Goal: Book appointment/travel/reservation

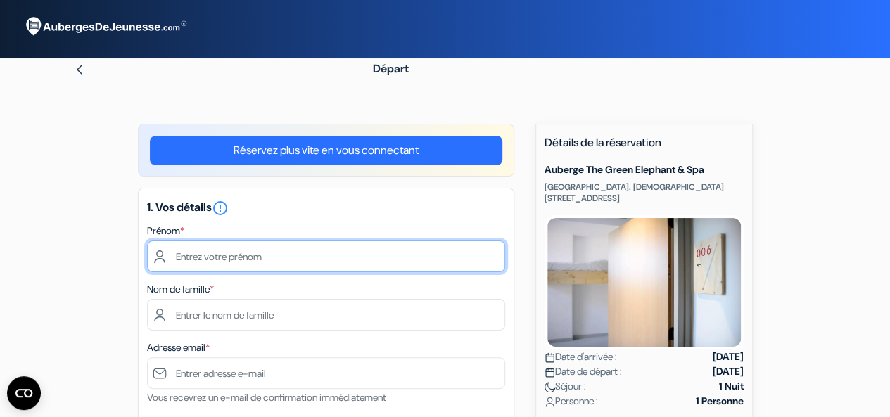
click at [308, 257] on input "text" at bounding box center [326, 257] width 358 height 32
type input "Eva"
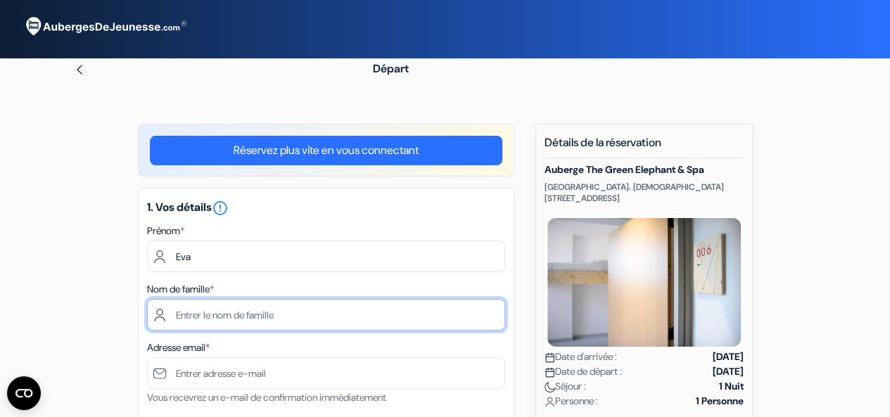
type input "Brumagne"
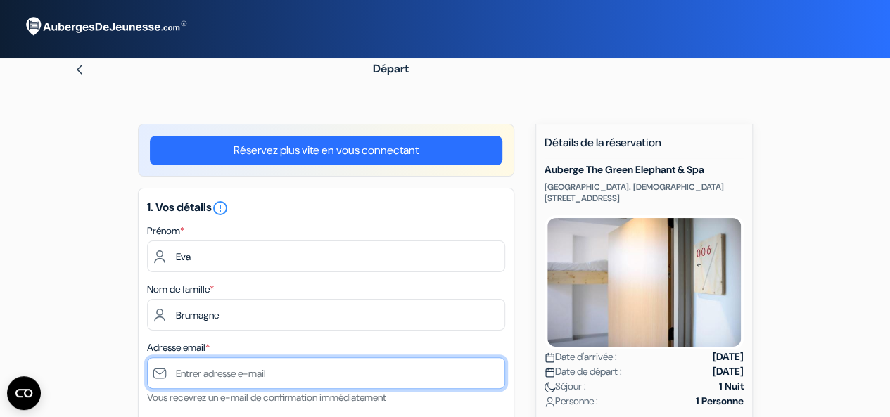
type input "[EMAIL_ADDRESS][DOMAIN_NAME]"
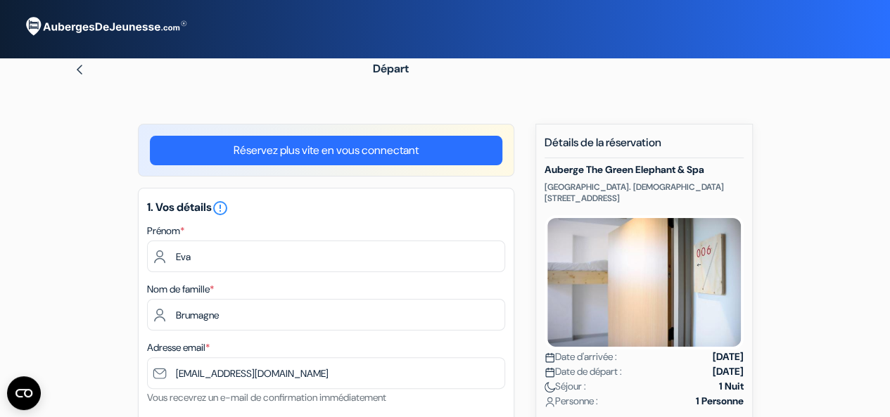
type input "[GEOGRAPHIC_DATA]"
type input "Rue Patenier"
type input "4000"
type input "0493508800"
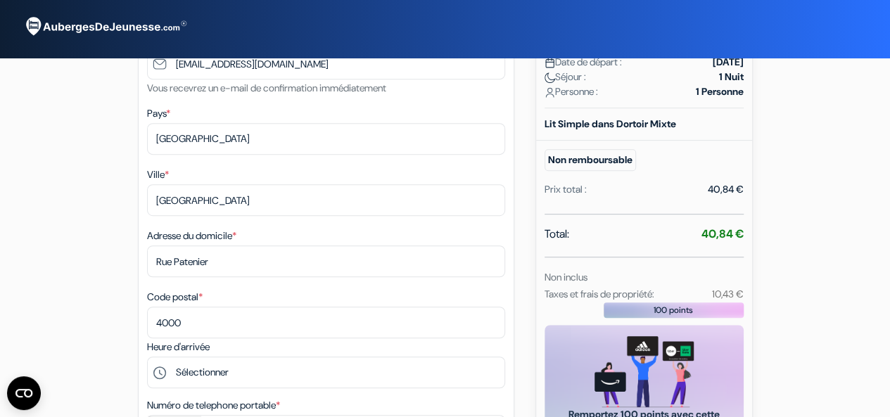
scroll to position [310, 0]
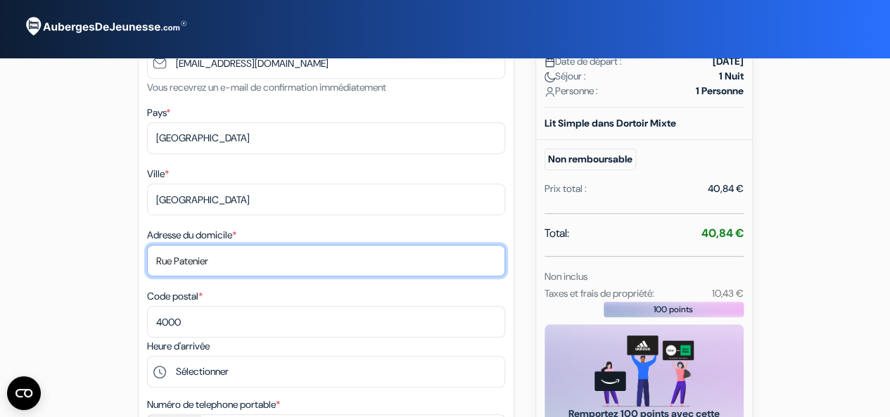
click at [238, 264] on input "Rue Patenier" at bounding box center [326, 261] width 358 height 32
type input "[GEOGRAPHIC_DATA]"
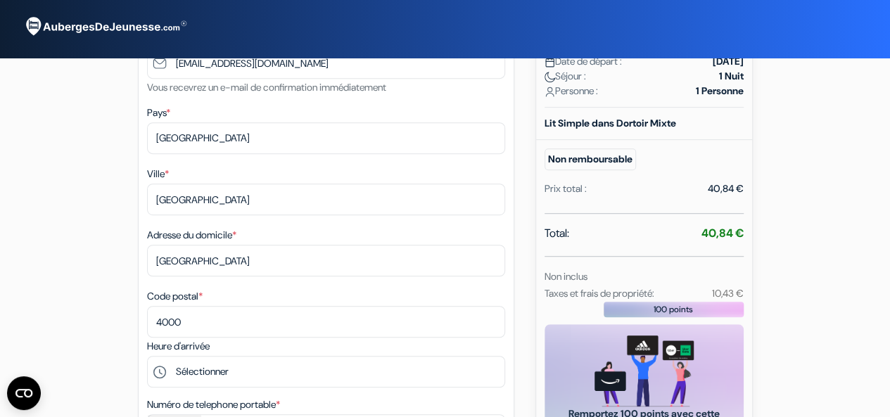
click at [186, 341] on div "Heure d'arrivée Sélectionner 15:00 16:00 17:00 18:00 19:00 20:00 21:00 22:00 23…" at bounding box center [326, 363] width 358 height 50
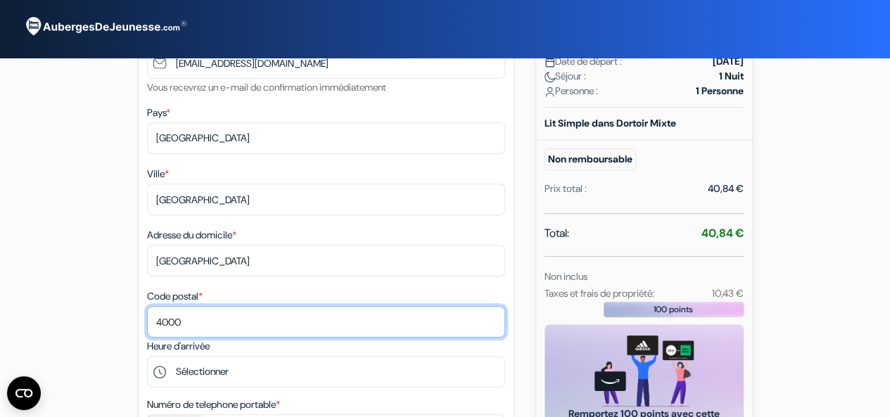
click at [206, 333] on input "4000" at bounding box center [326, 322] width 358 height 32
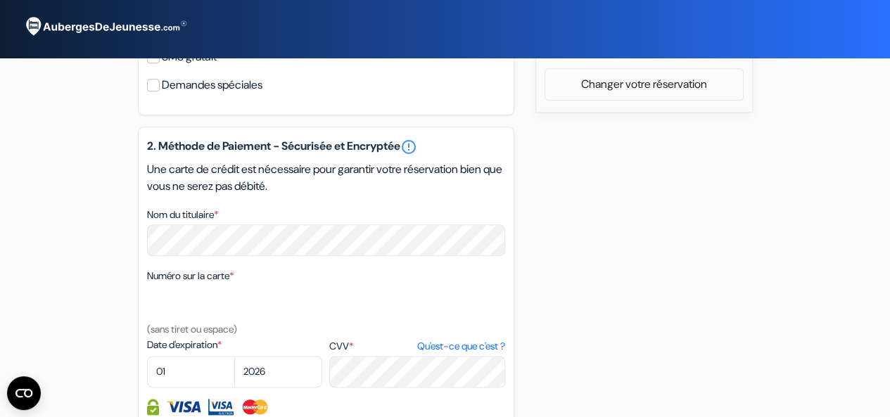
scroll to position [751, 0]
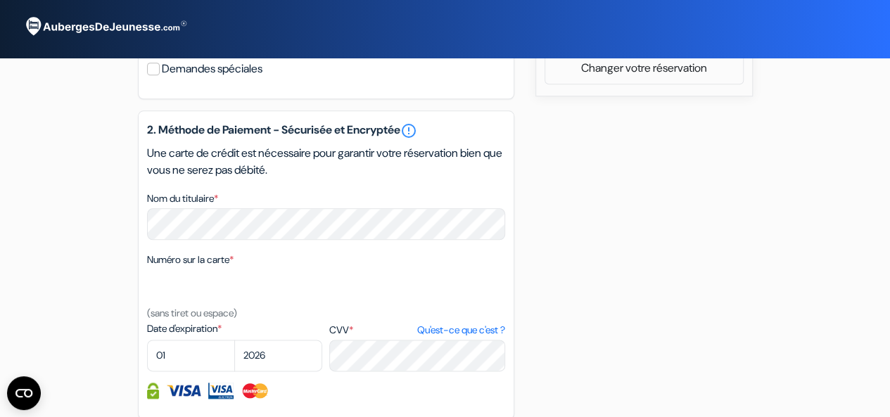
type input "4020"
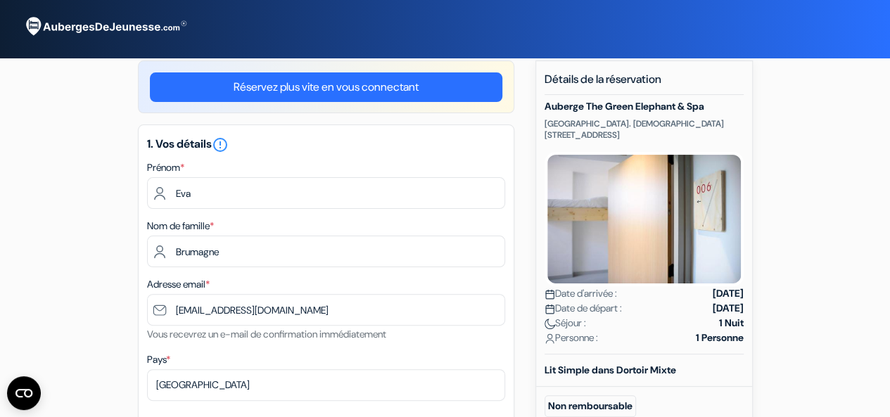
scroll to position [0, 0]
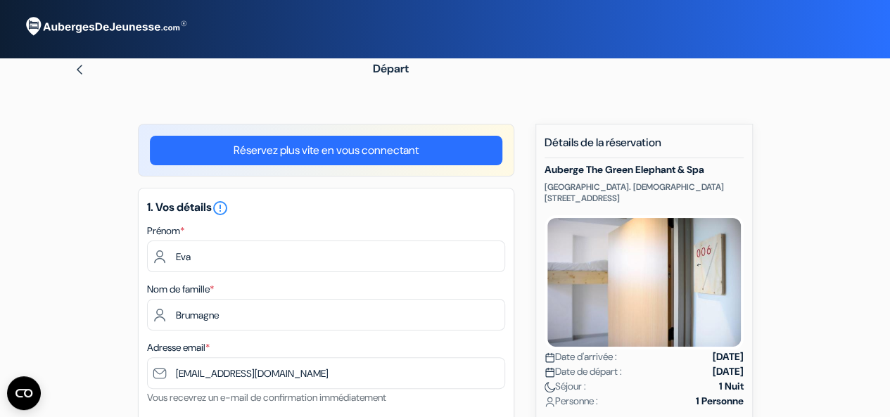
click at [86, 72] on div at bounding box center [203, 69] width 258 height 17
click at [77, 70] on img at bounding box center [79, 69] width 11 height 11
